Goal: Find specific page/section: Find specific page/section

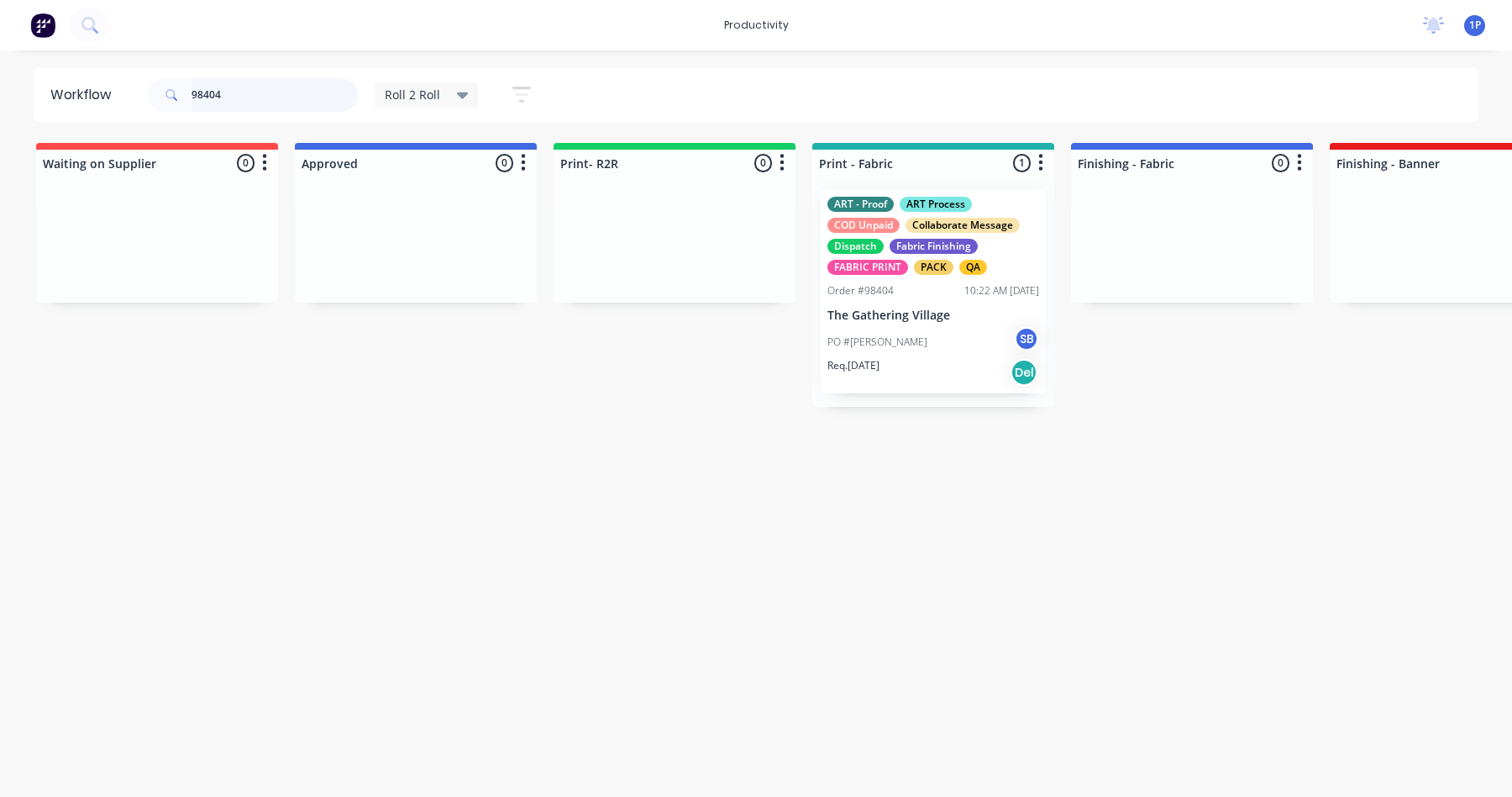
click at [290, 92] on input "98404" at bounding box center [275, 95] width 166 height 34
type input "98466"
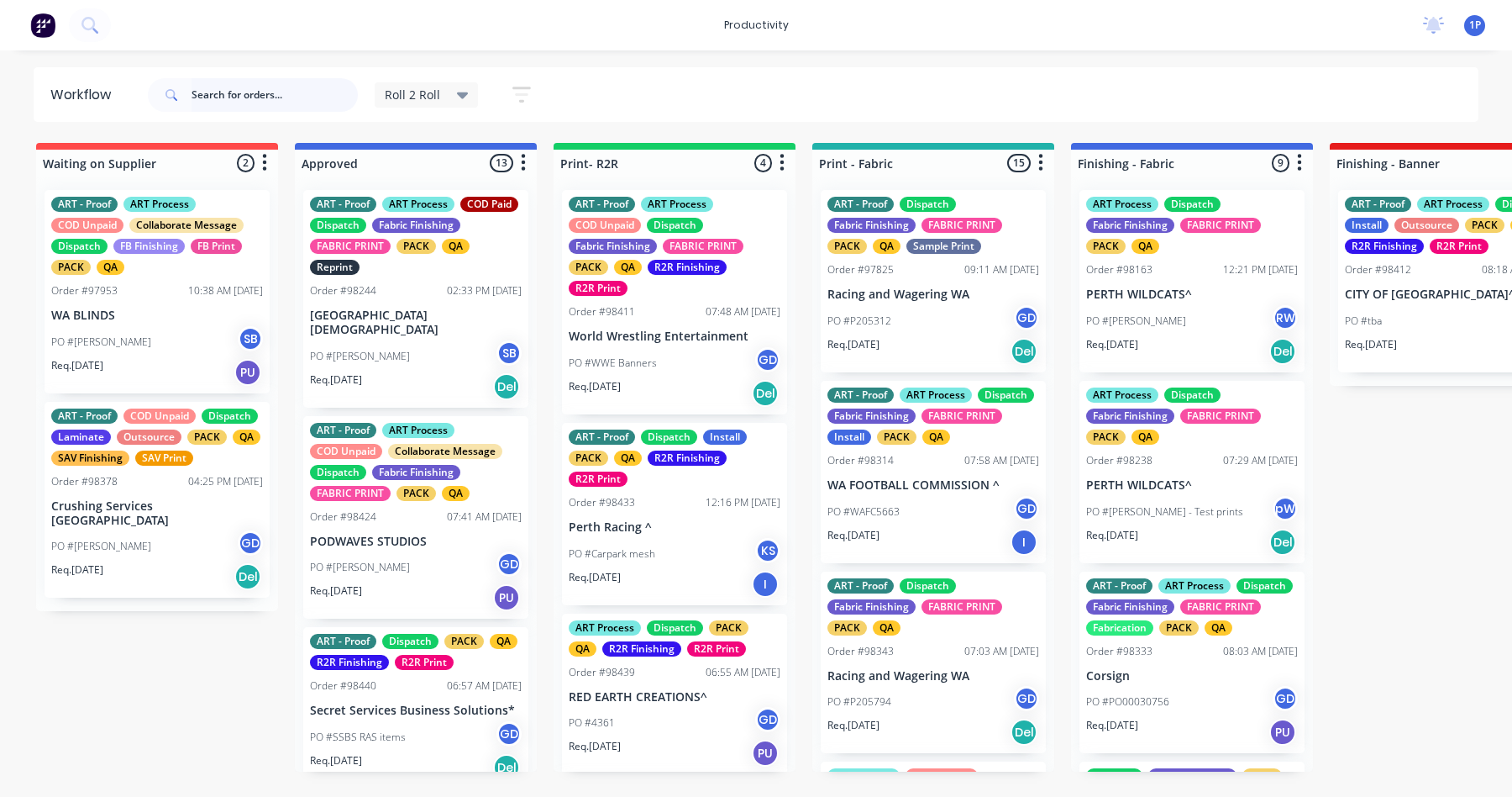
click at [302, 101] on input "text" at bounding box center [275, 95] width 166 height 34
type input "98466"
